Goal: Information Seeking & Learning: Learn about a topic

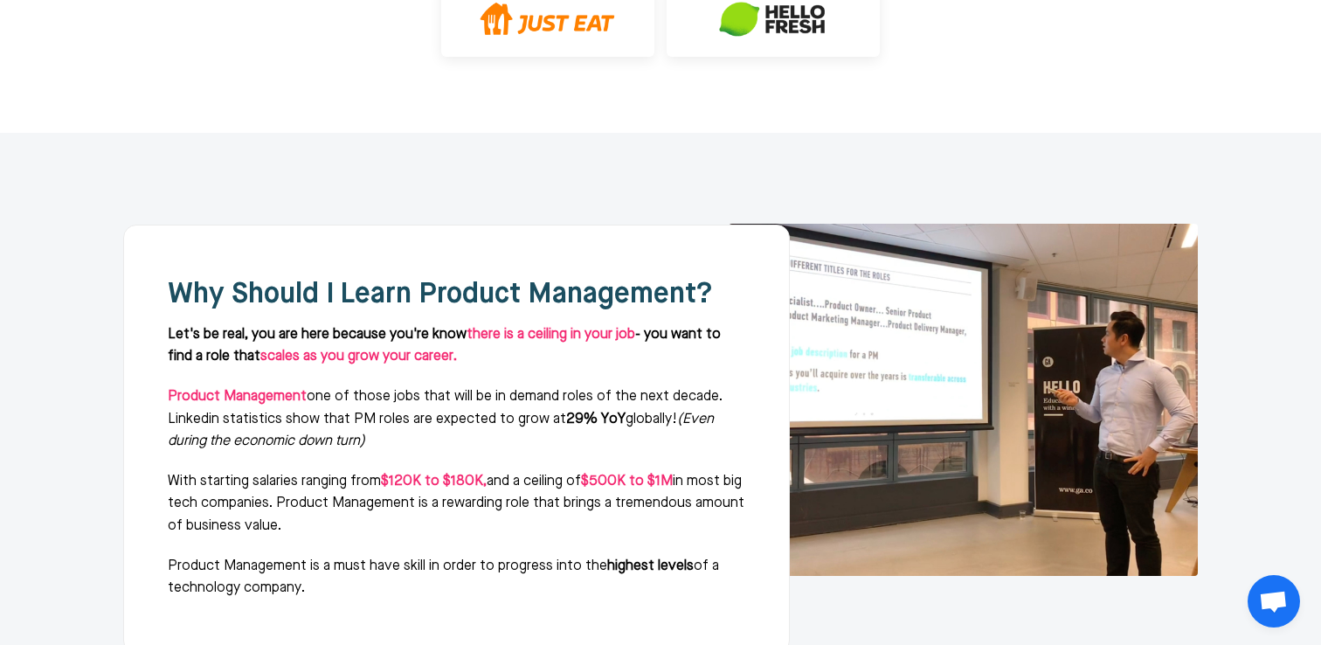
scroll to position [955, 0]
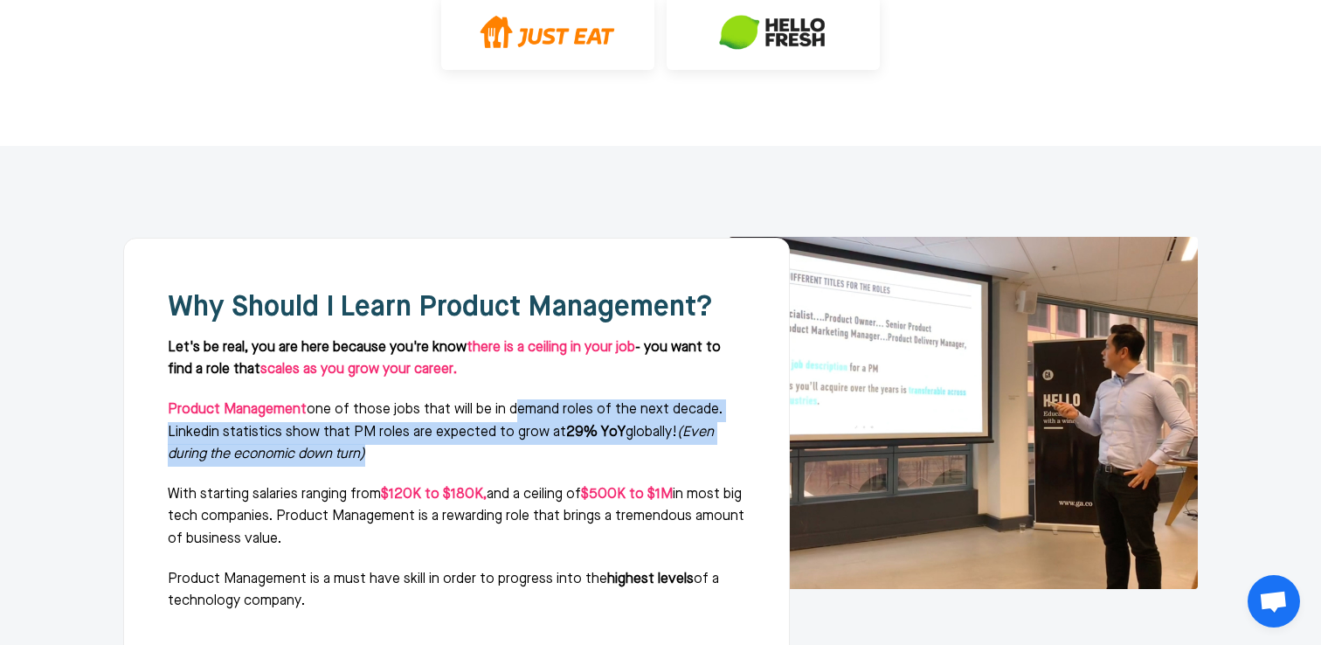
drag, startPoint x: 506, startPoint y: 324, endPoint x: 571, endPoint y: 374, distance: 82.3
click at [571, 399] on p "Product Management one of those jobs that will be in demand roles of the next d…" at bounding box center [457, 432] width 578 height 67
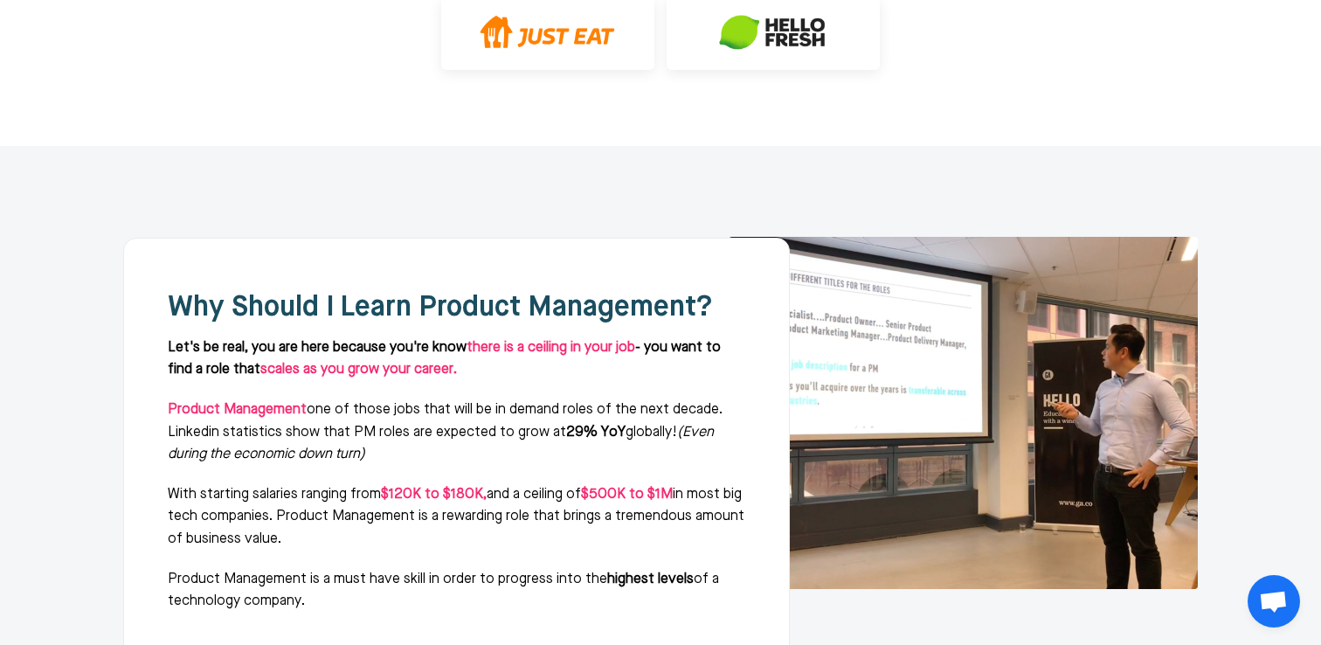
click at [167, 435] on div "Why Should I Learn Product Management? Let's be real, you are here because you'…" at bounding box center [456, 452] width 667 height 428
drag, startPoint x: 169, startPoint y: 402, endPoint x: 363, endPoint y: 445, distance: 198.6
click at [363, 484] on p "With starting salaries ranging from $120K to $180K, and a ceiling of $500K to $…" at bounding box center [457, 517] width 578 height 67
drag, startPoint x: 170, startPoint y: 489, endPoint x: 253, endPoint y: 539, distance: 96.8
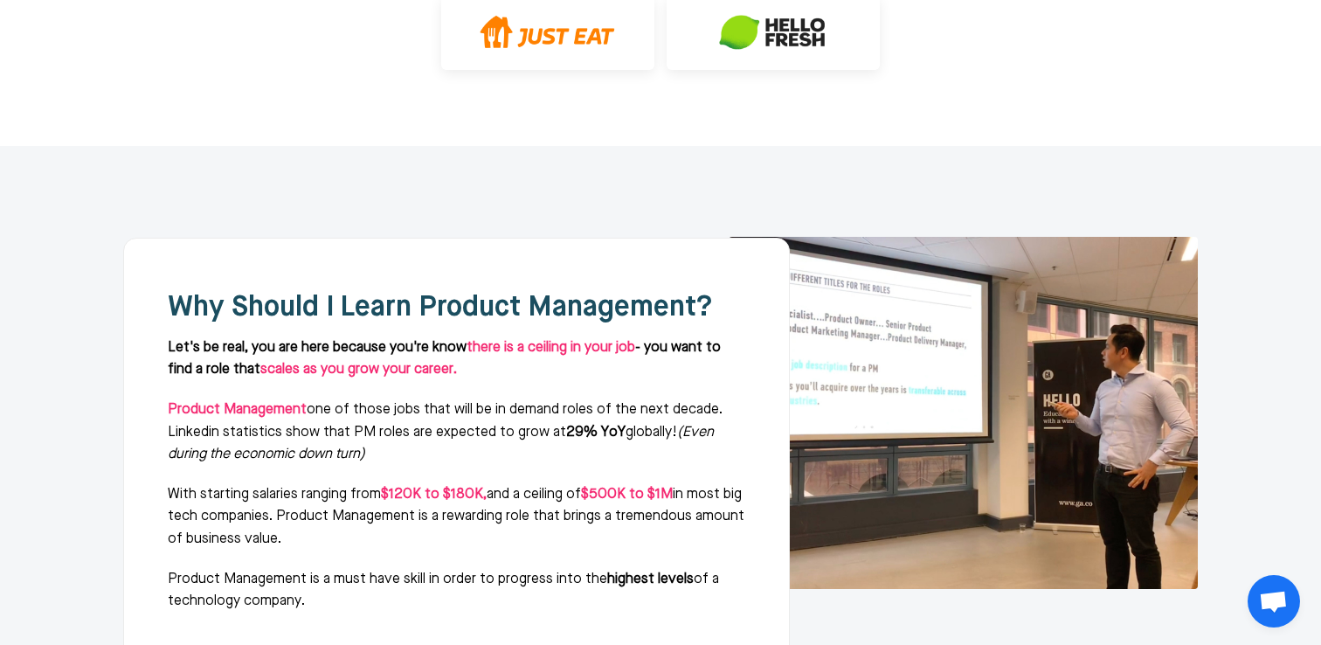
click at [253, 539] on div "Why Should I Learn Product Management? Let's be real, you are here because you'…" at bounding box center [456, 452] width 667 height 428
click at [252, 541] on div "Why Should I Learn Product Management? Let's be real, you are here because you'…" at bounding box center [456, 452] width 667 height 428
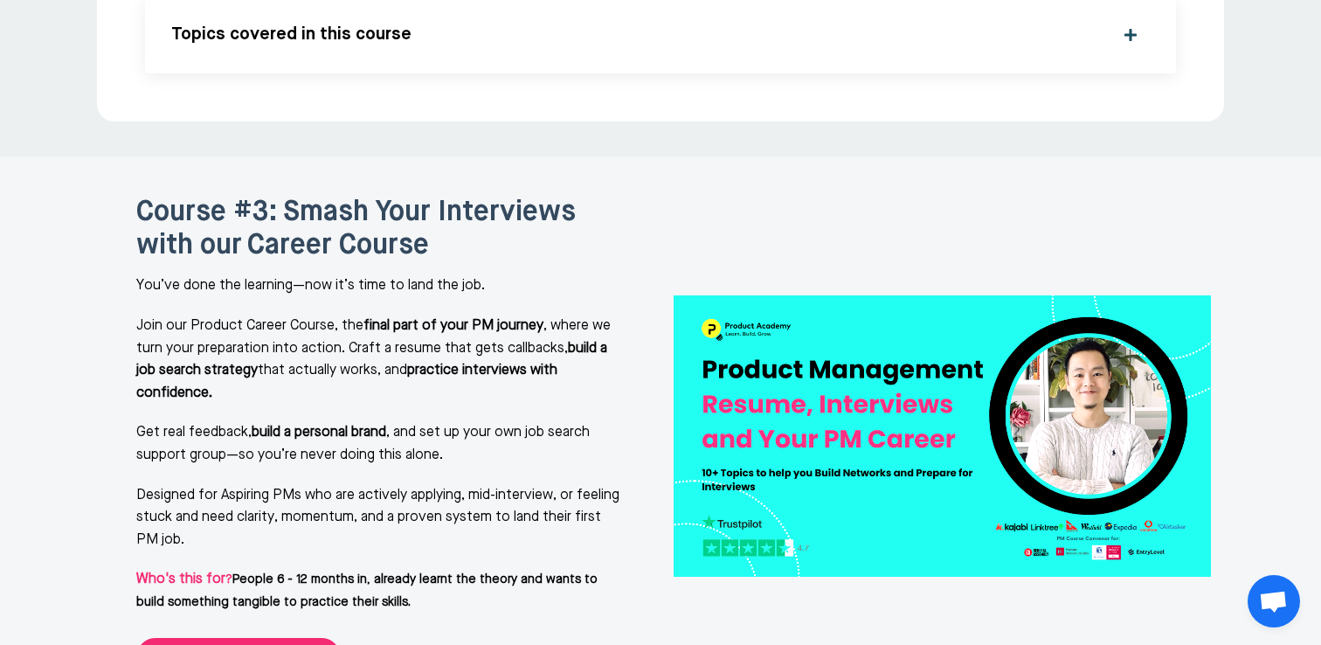
scroll to position [3547, 0]
